Goal: Find specific page/section: Find specific page/section

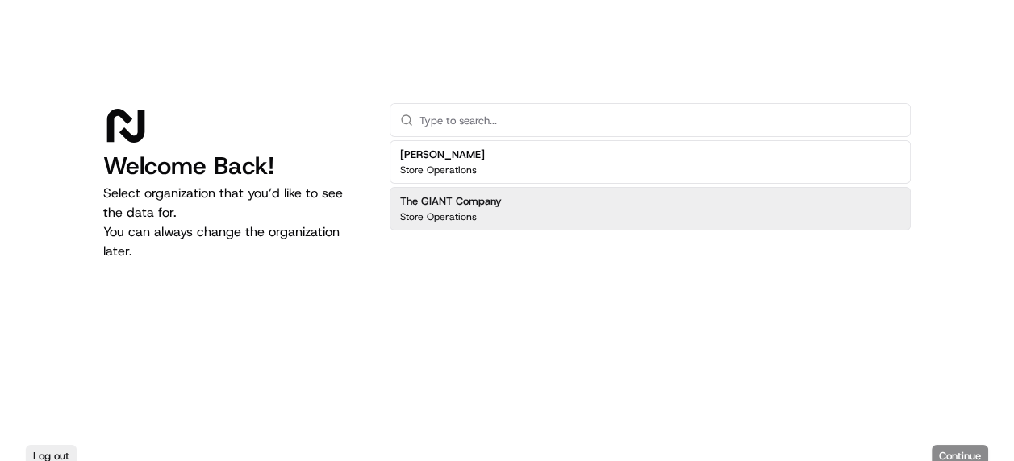
click at [499, 219] on div "Store Operations" at bounding box center [451, 217] width 102 height 13
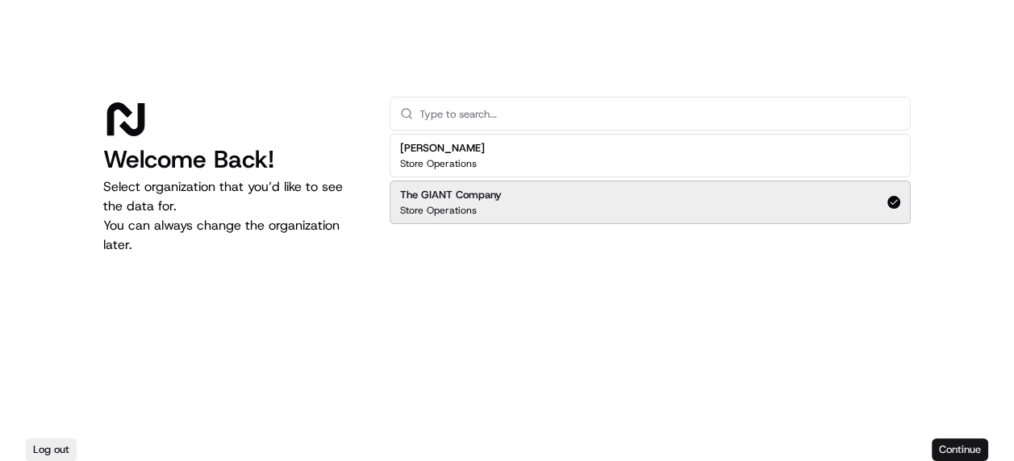
click at [962, 450] on button "Continue" at bounding box center [960, 450] width 56 height 23
